Goal: Task Accomplishment & Management: Use online tool/utility

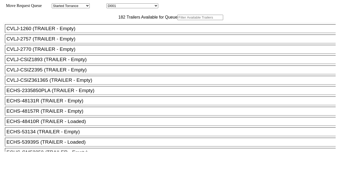
click at [177, 20] on input "text" at bounding box center [200, 17] width 46 height 5
paste input "CAAU9026704"
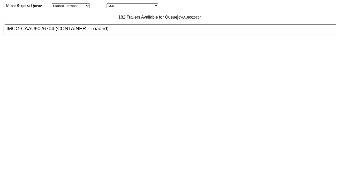
type input "CAAU9026704"
click at [98, 32] on div "IMCG-CAAU9026704 (CONTAINER - Loaded)" at bounding box center [172, 29] width 332 height 6
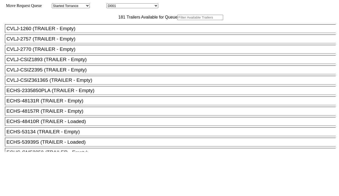
click at [177, 20] on input "text" at bounding box center [200, 17] width 46 height 5
paste input "AMFU8890223"
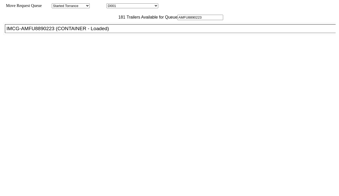
type input "AMFU8890223"
click at [105, 32] on div "IMCG-AMFU8890223 (CONTAINER - Loaded)" at bounding box center [172, 29] width 332 height 6
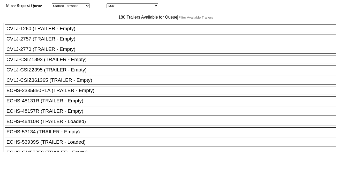
click at [177, 20] on input "text" at bounding box center [200, 17] width 46 height 5
paste input "HAMU4633399"
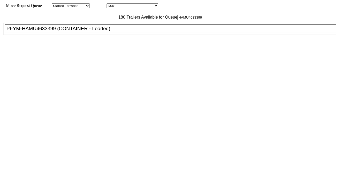
type input "HAMU4633399"
click at [107, 32] on div "PFYM-HAMU4633399 (CONTAINER - Loaded)" at bounding box center [172, 29] width 332 height 6
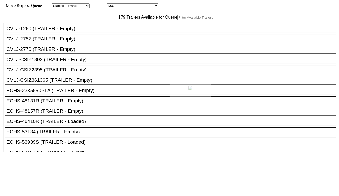
click at [111, 28] on div at bounding box center [169, 98] width 339 height 196
click at [177, 20] on input "text" at bounding box center [200, 17] width 46 height 5
paste input "CLHU9031010"
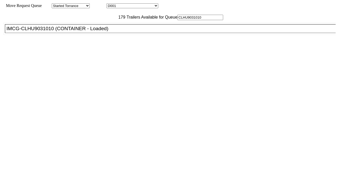
type input "CLHU9031010"
click at [105, 32] on div "IMCG-CLHU9031010 (CONTAINER - Loaded)" at bounding box center [172, 29] width 332 height 6
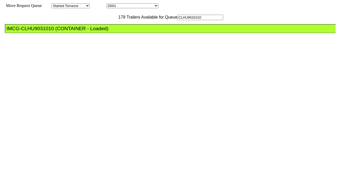
drag, startPoint x: 151, startPoint y: 71, endPoint x: 158, endPoint y: 73, distance: 7.6
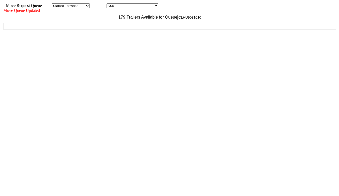
click at [291, 172] on div "179 Trailers Available for Queue CLHU9031010 CVLJ-1260 (TRAILER - Empty) CVLJ-2…" at bounding box center [169, 93] width 332 height 157
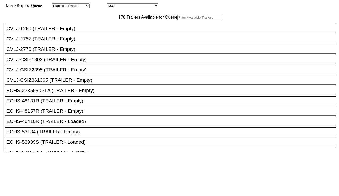
click at [177, 20] on input "text" at bounding box center [200, 17] width 46 height 5
paste input "HAMU2738847"
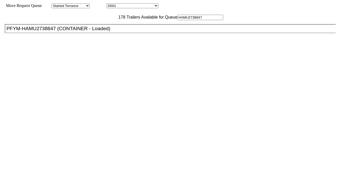
type input "HAMU2738847"
click at [108, 32] on div "PFYM-HAMU2738847 (CONTAINER - Loaded)" at bounding box center [172, 29] width 332 height 6
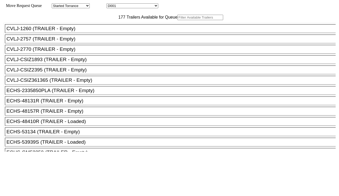
click at [177, 20] on input "text" at bounding box center [200, 17] width 46 height 5
paste input "MRSU8475800"
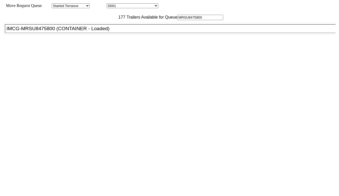
type input "MRSU8475800"
drag, startPoint x: 110, startPoint y: 43, endPoint x: 120, endPoint y: 49, distance: 12.0
click at [110, 32] on div "IMCG-MRSU8475800 (CONTAINER - Loaded)" at bounding box center [172, 29] width 332 height 6
